Goal: Task Accomplishment & Management: Manage account settings

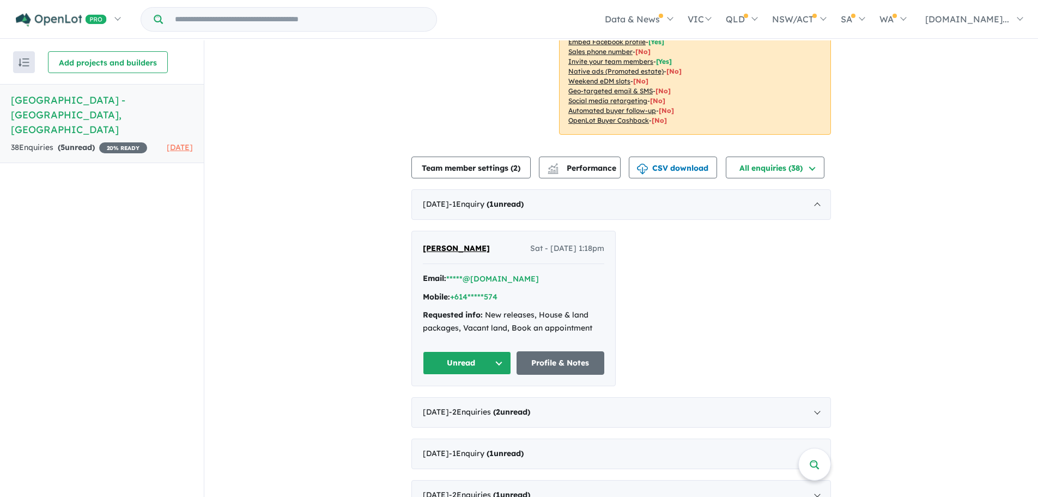
scroll to position [95, 0]
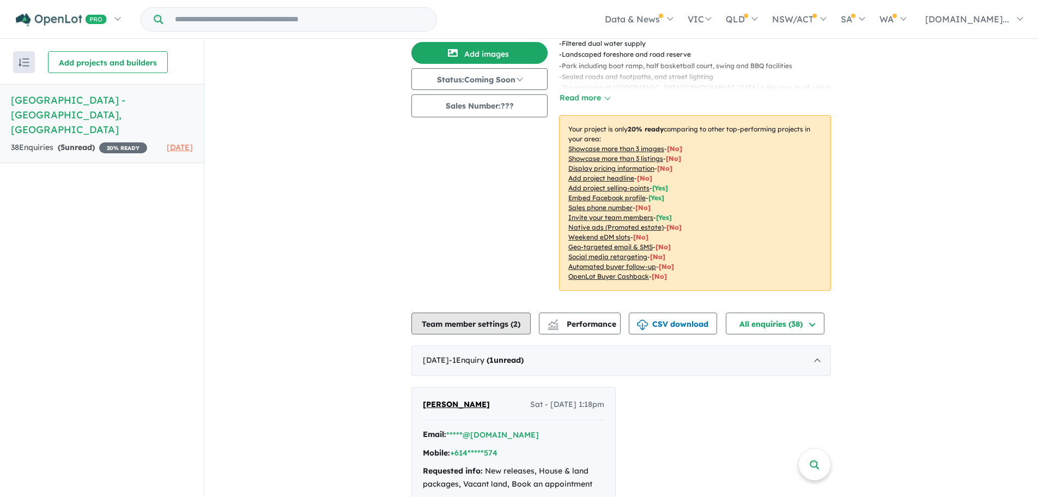
click at [429, 312] on button "Team member settings ( 2 )" at bounding box center [471, 323] width 119 height 22
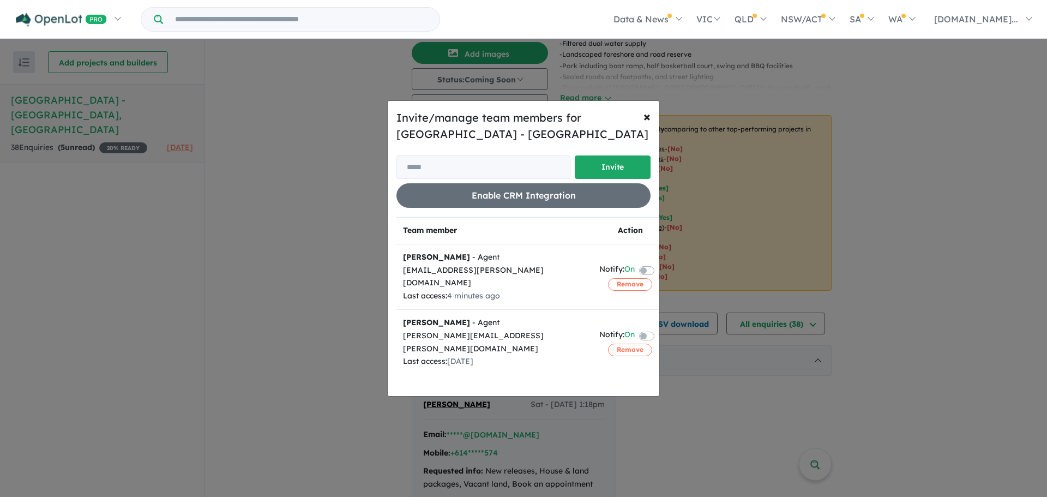
click at [276, 146] on div "Invite/manage team members for Haven Estate - [GEOGRAPHIC_DATA] Invite Enable C…" at bounding box center [523, 248] width 1047 height 497
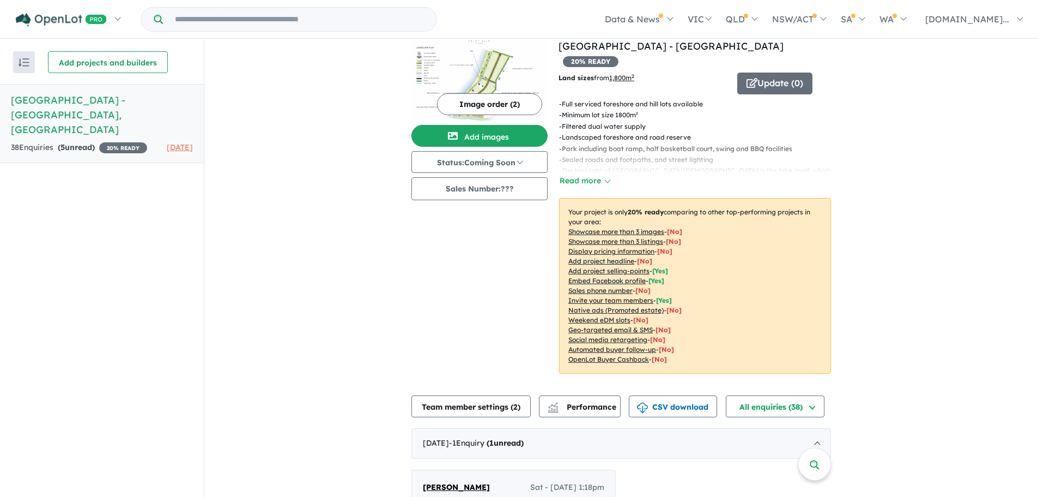
scroll to position [0, 0]
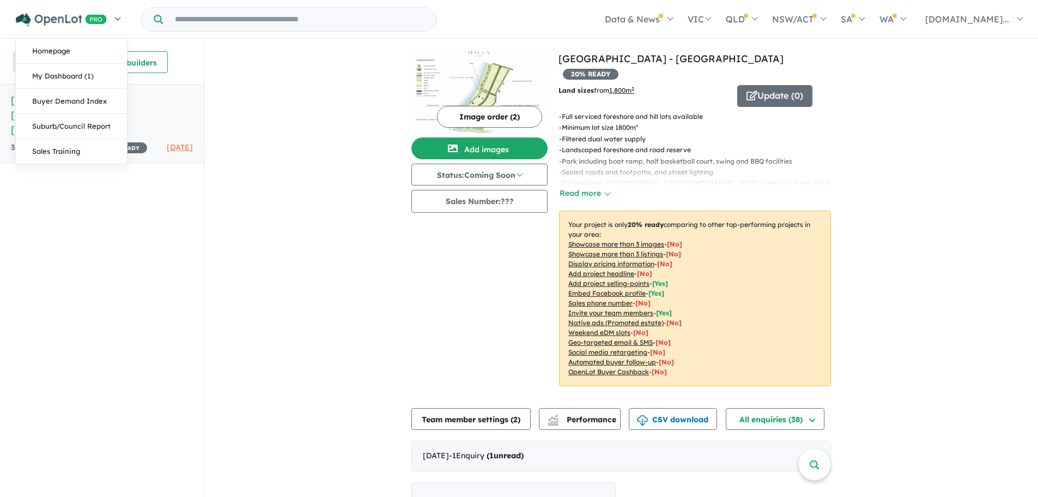
click at [118, 17] on link at bounding box center [67, 19] width 119 height 38
click at [56, 52] on link "Homepage" at bounding box center [71, 51] width 111 height 25
